Goal: Information Seeking & Learning: Learn about a topic

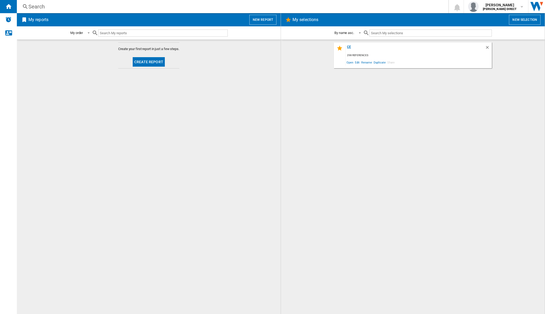
click at [346, 47] on div "ce" at bounding box center [415, 48] width 139 height 7
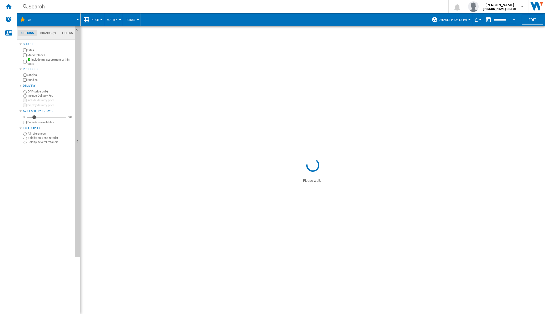
click at [120, 21] on md-menu "Matrix Matrix Ranking" at bounding box center [113, 19] width 19 height 13
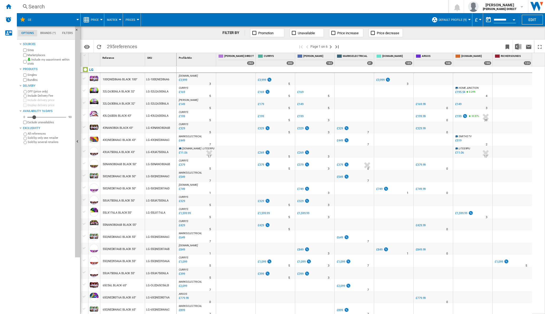
click at [119, 18] on button "Matrix" at bounding box center [113, 19] width 13 height 13
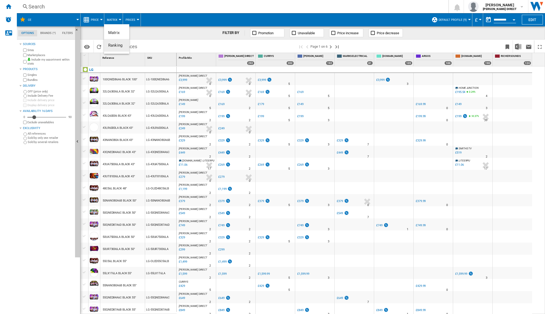
click at [117, 46] on span "Ranking" at bounding box center [115, 45] width 14 height 5
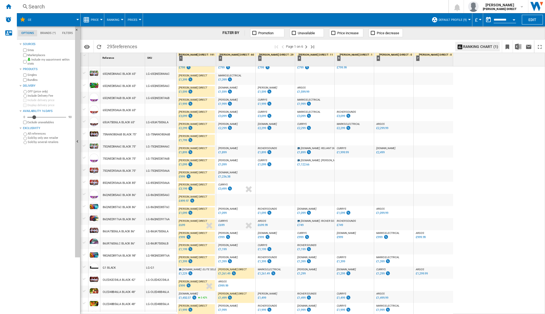
scroll to position [363, 0]
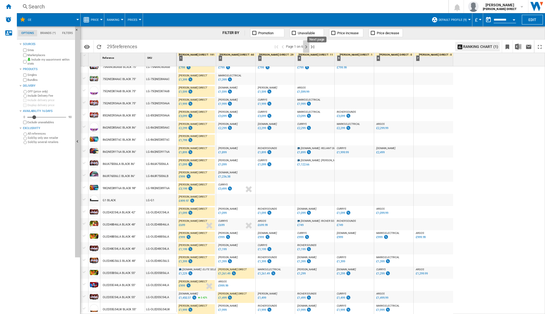
drag, startPoint x: 307, startPoint y: 48, endPoint x: 300, endPoint y: 63, distance: 17.0
click at [307, 48] on ng-md-icon "Next page" at bounding box center [306, 47] width 6 height 6
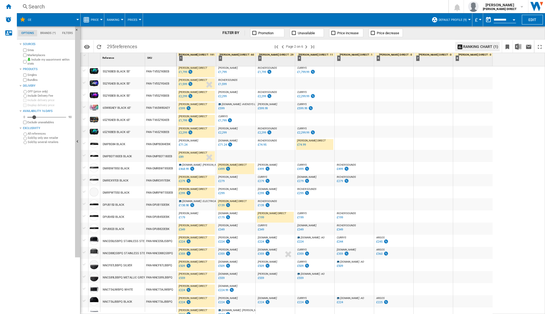
scroll to position [370, 0]
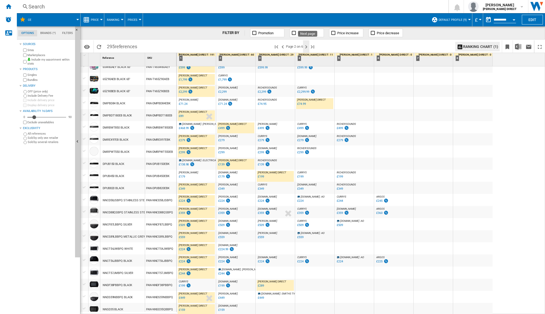
click at [308, 46] on ng-md-icon "Next page" at bounding box center [306, 47] width 6 height 6
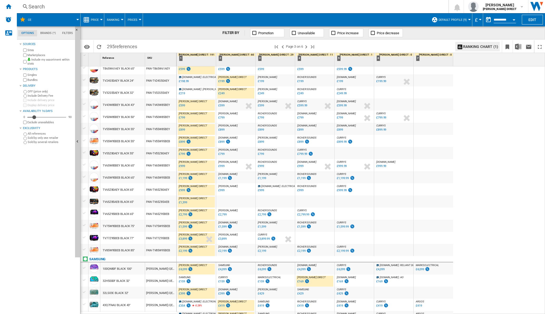
scroll to position [370, 0]
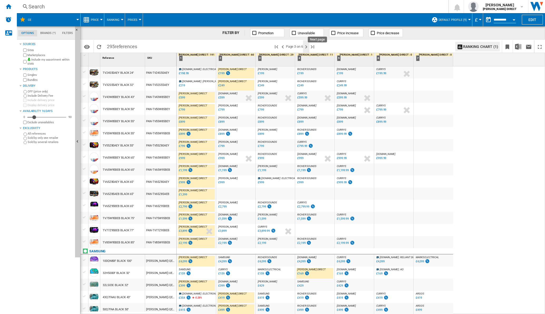
click at [309, 47] on ng-md-icon "Next page" at bounding box center [306, 47] width 6 height 6
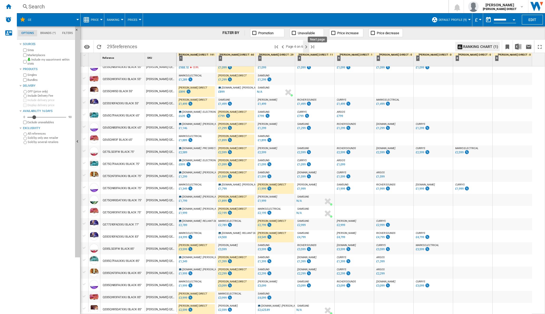
click at [306, 46] on ng-md-icon "Next page" at bounding box center [306, 47] width 6 height 6
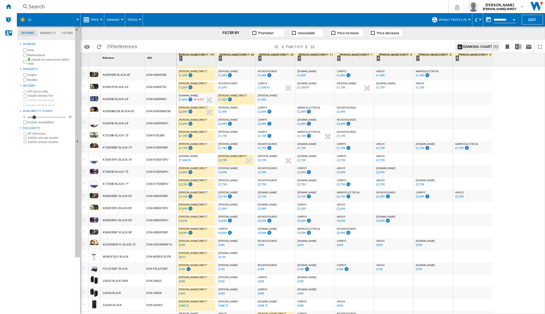
scroll to position [370, 0]
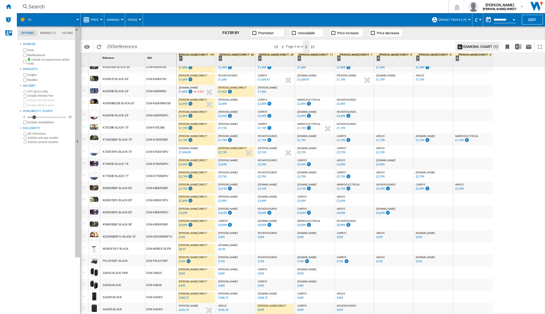
click at [308, 47] on ng-md-icon "Next page" at bounding box center [306, 47] width 6 height 6
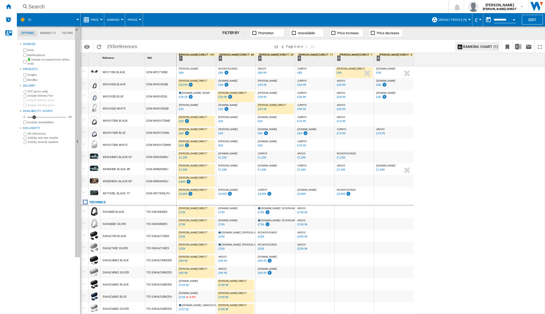
scroll to position [309, 0]
